Goal: Check status: Check status

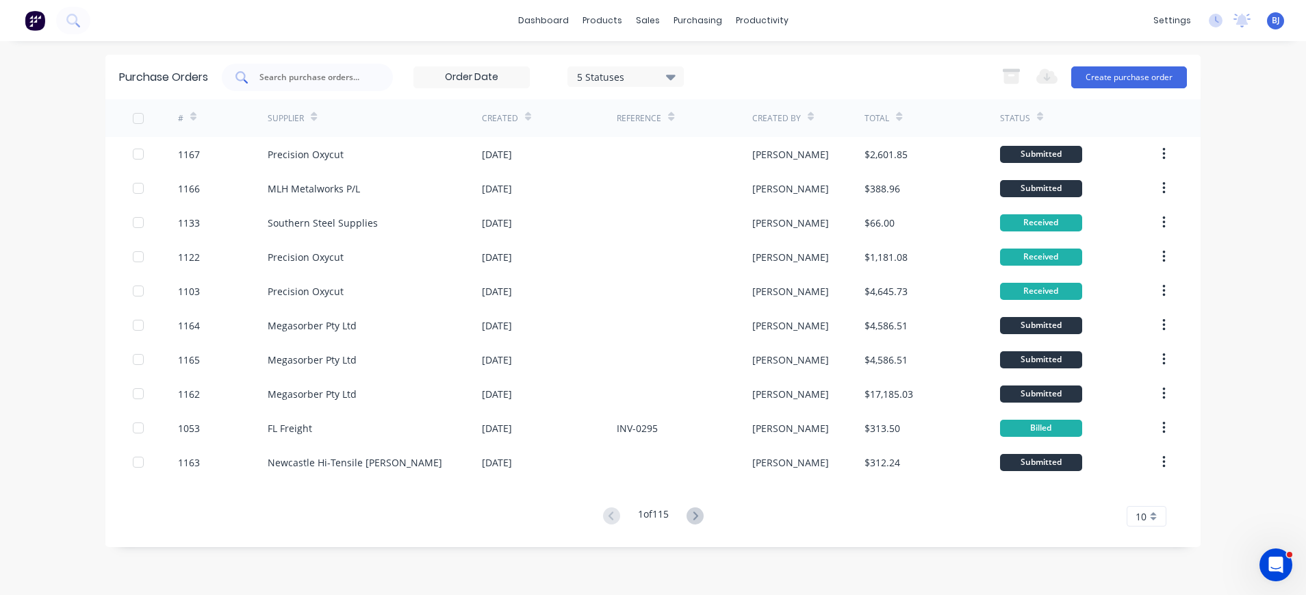
click at [267, 69] on div at bounding box center [307, 77] width 171 height 27
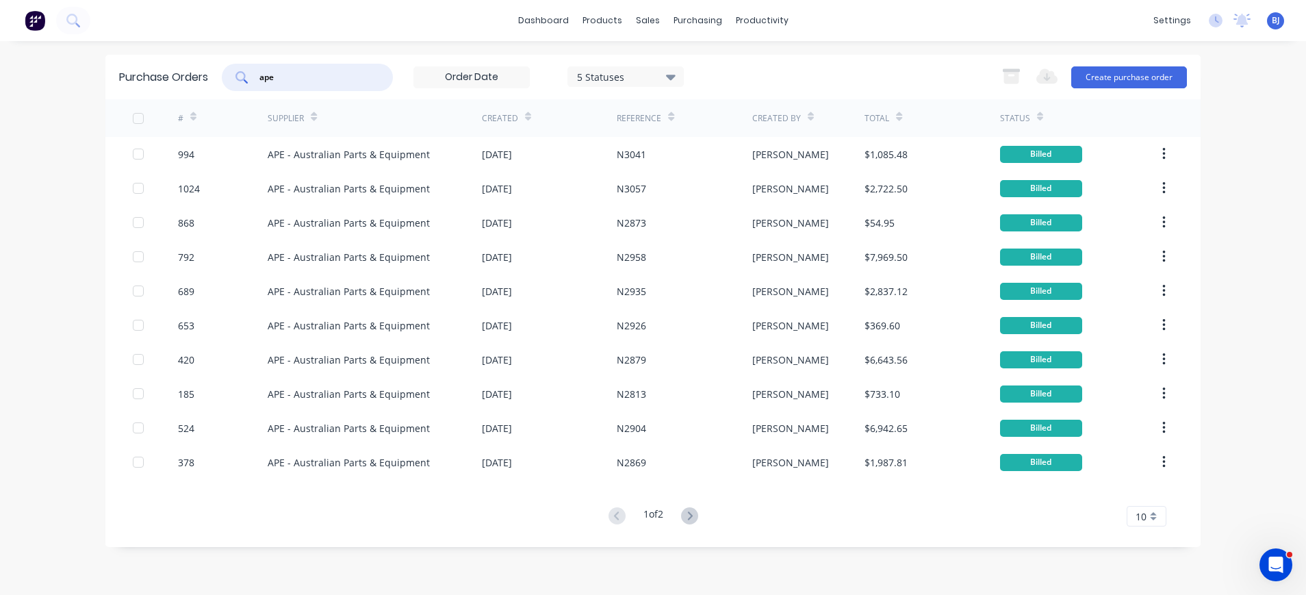
click at [672, 75] on icon at bounding box center [671, 77] width 10 height 5
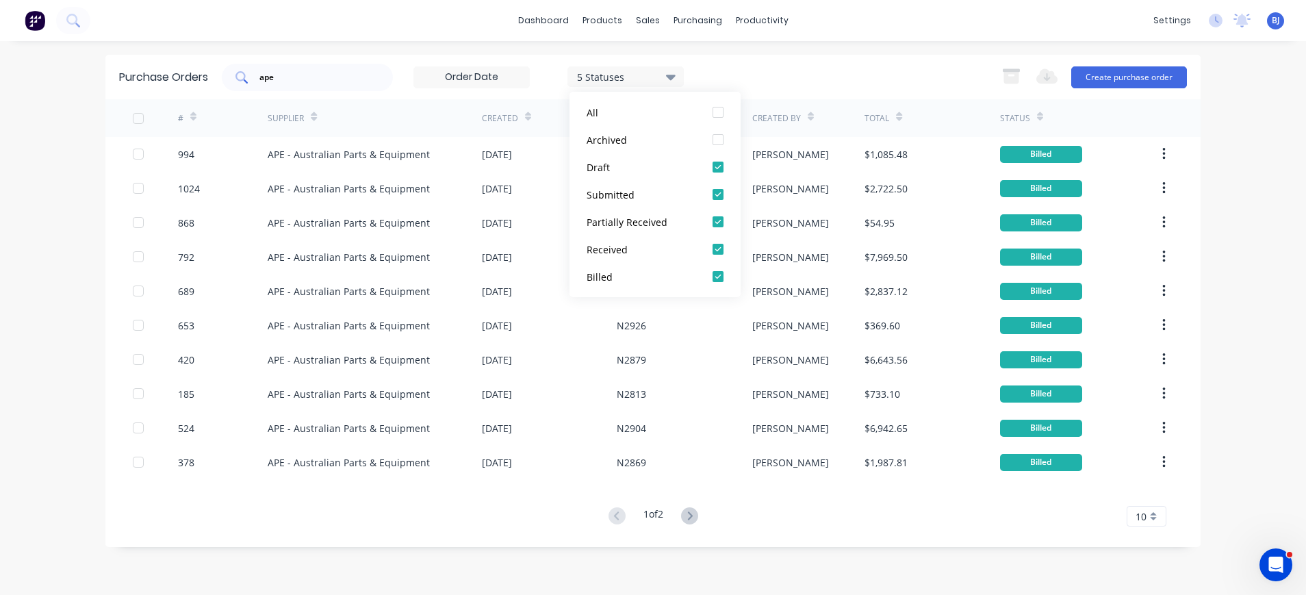
click at [349, 67] on div "ape" at bounding box center [307, 77] width 171 height 27
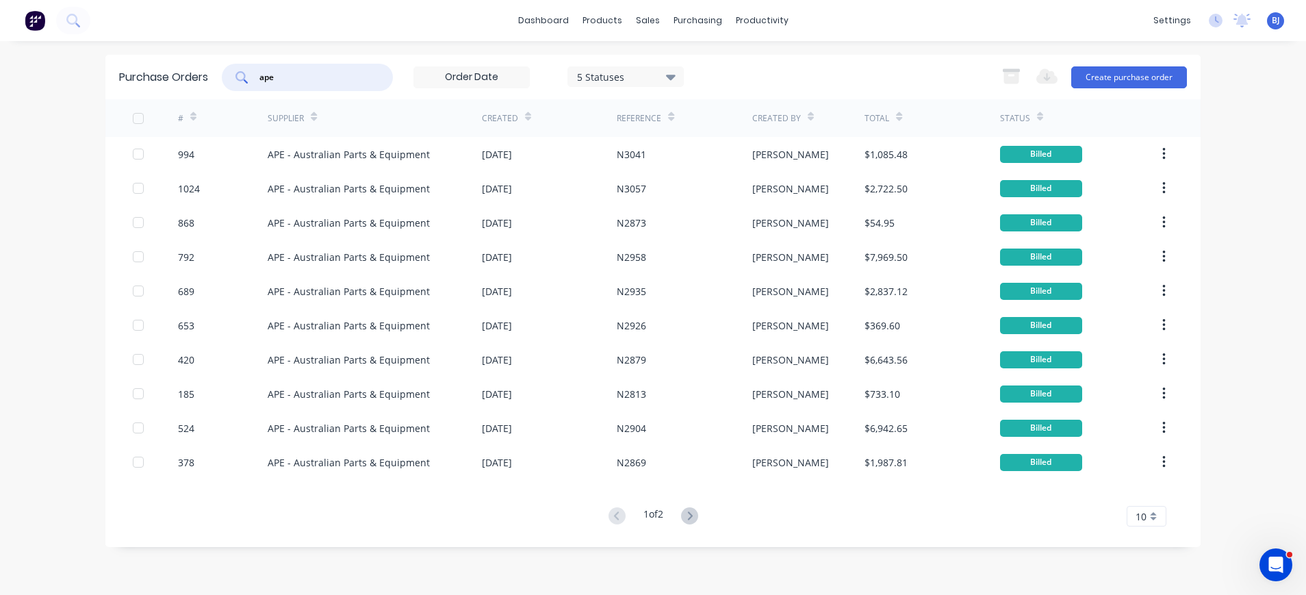
drag, startPoint x: 307, startPoint y: 79, endPoint x: 209, endPoint y: 84, distance: 98.0
click at [209, 84] on div "Purchase Orders ape 5 Statuses 5 Statuses Export to Excel (XLSX) Create purchas…" at bounding box center [652, 77] width 1095 height 44
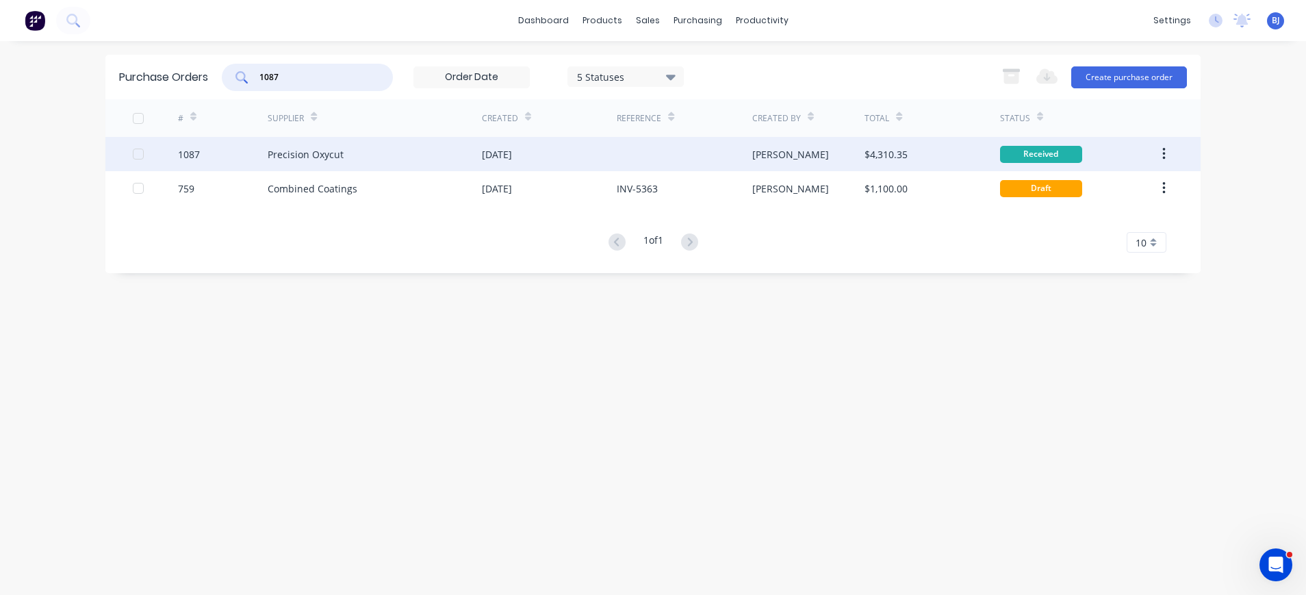
type input "1087"
click at [325, 158] on div "Precision Oxycut" at bounding box center [306, 154] width 76 height 14
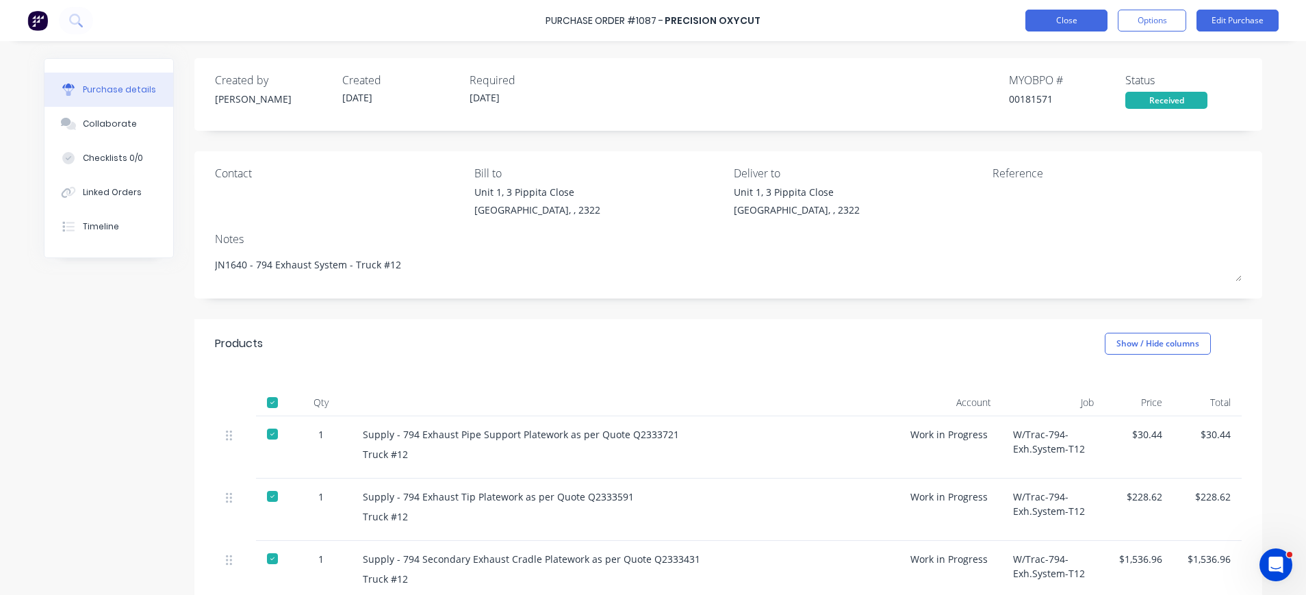
click at [1074, 25] on button "Close" at bounding box center [1066, 21] width 82 height 22
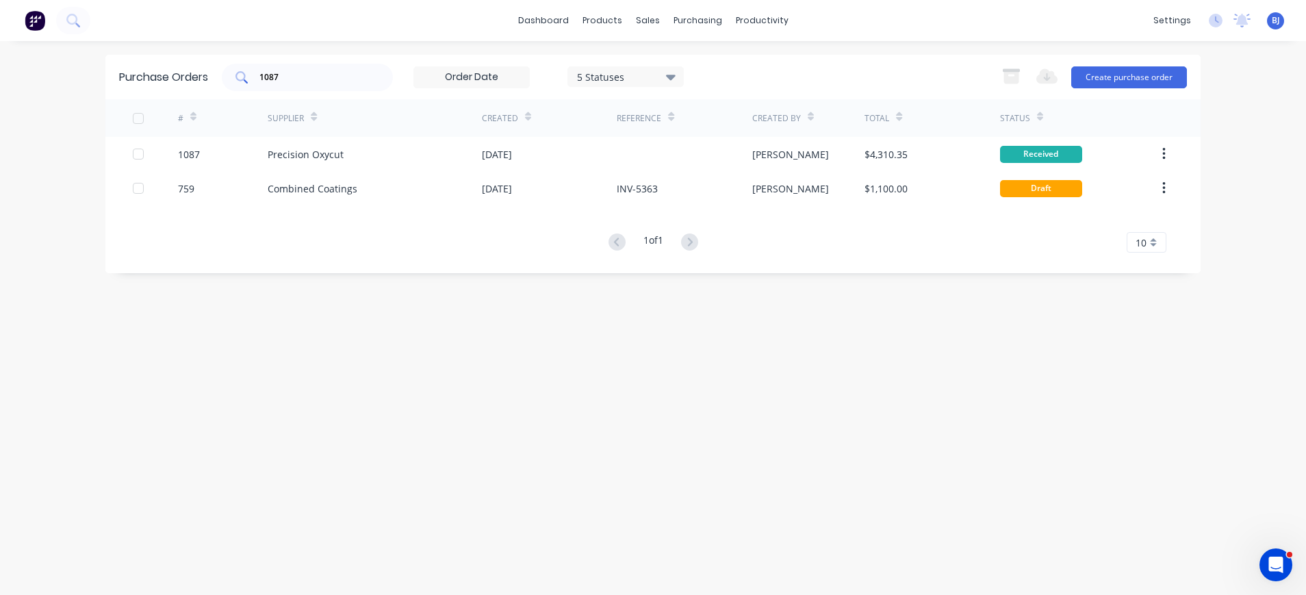
click at [331, 80] on input "1087" at bounding box center [315, 78] width 114 height 14
drag, startPoint x: 313, startPoint y: 73, endPoint x: 215, endPoint y: 68, distance: 98.0
click at [215, 68] on div "Purchase Orders 1087 5 Statuses 5 Statuses Export to Excel (XLSX) Create purcha…" at bounding box center [652, 77] width 1095 height 44
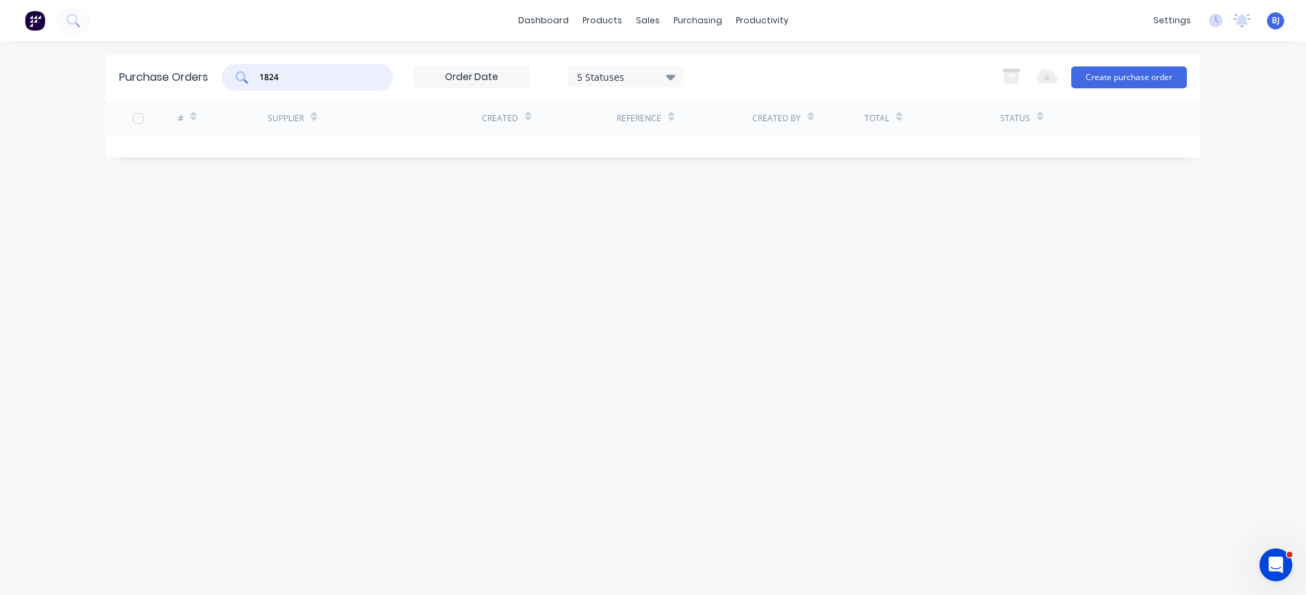
drag, startPoint x: 291, startPoint y: 81, endPoint x: 205, endPoint y: 73, distance: 86.0
click at [205, 73] on div "Purchase Orders 1824 5 Statuses 5 Statuses Export to Excel (XLSX) Create purcha…" at bounding box center [652, 77] width 1095 height 44
type input "1024"
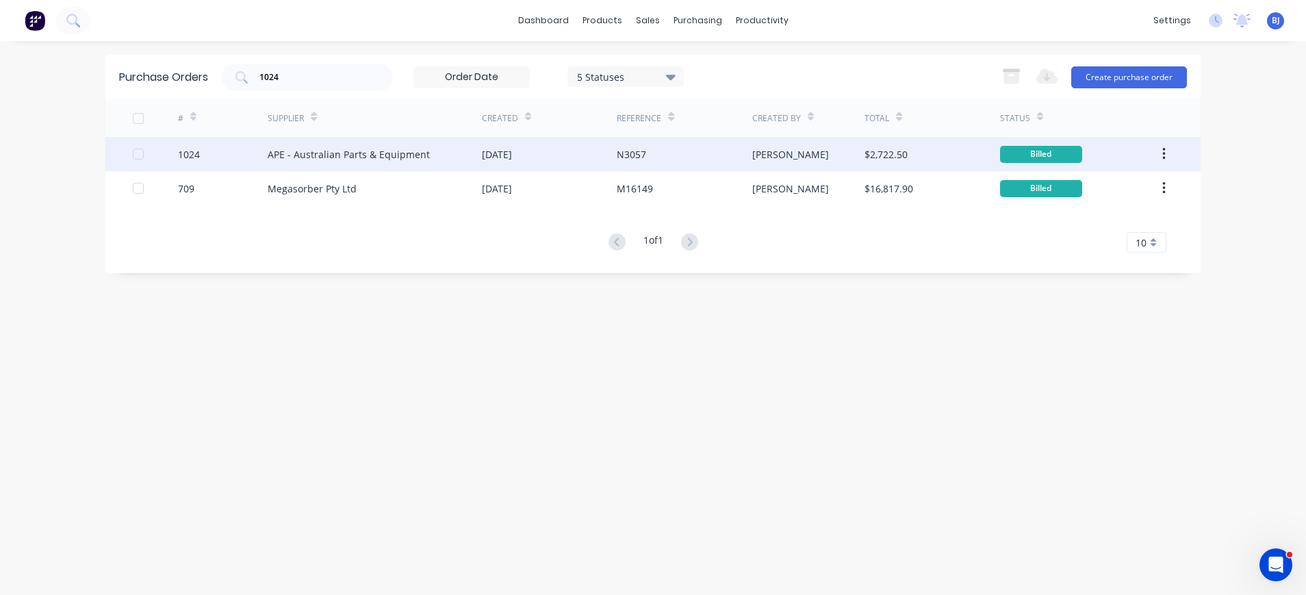
click at [316, 155] on div "APE - Australian Parts & Equipment" at bounding box center [349, 154] width 162 height 14
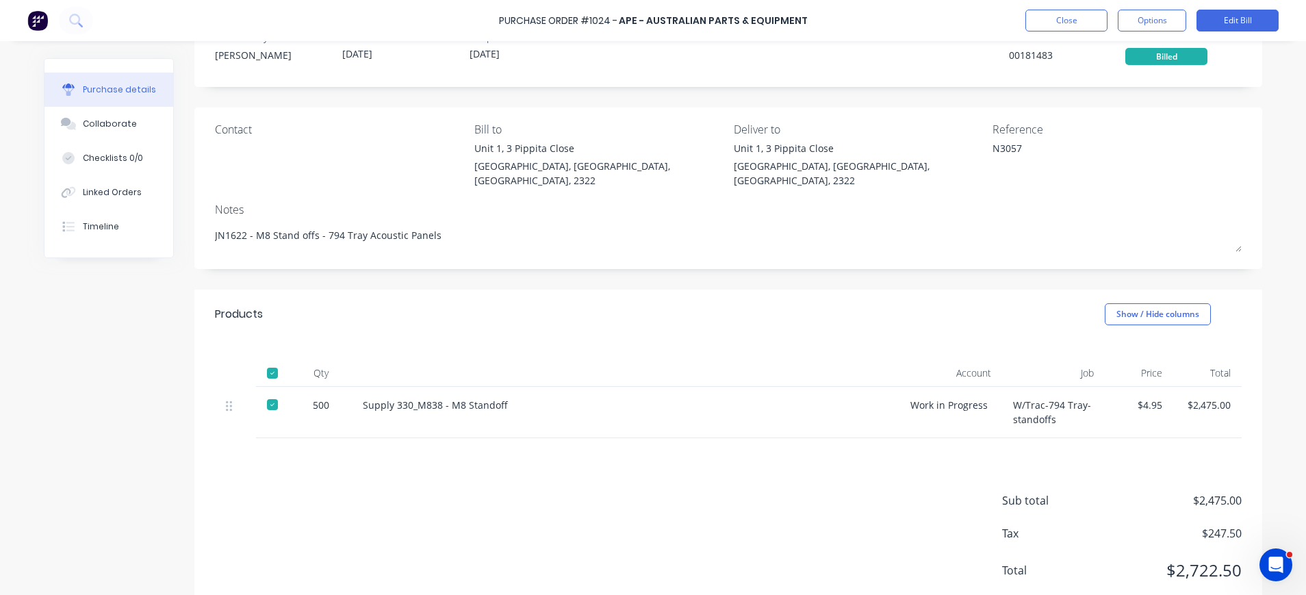
scroll to position [68, 0]
